Goal: Check status: Check status

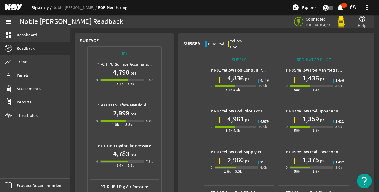
click at [39, 6] on link "Rigsentry" at bounding box center [42, 7] width 21 height 5
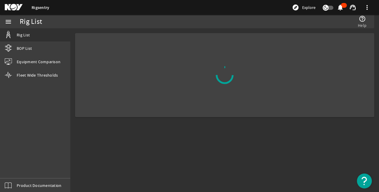
click at [21, 8] on mat-icon at bounding box center [18, 7] width 27 height 7
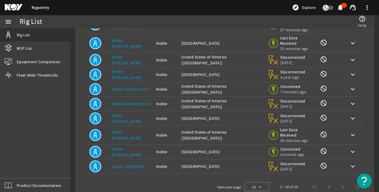
scroll to position [64, 0]
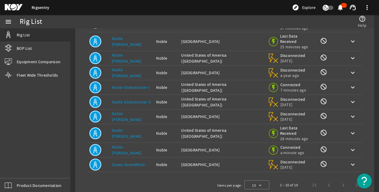
click at [123, 144] on div "Rig Name: Noble [PERSON_NAME]" at bounding box center [132, 150] width 40 height 12
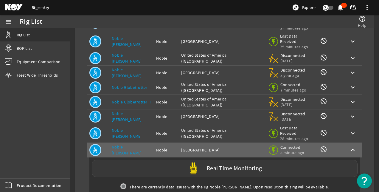
click at [131, 160] on div "Real Time Monitoring" at bounding box center [225, 168] width 266 height 17
